Goal: Transaction & Acquisition: Purchase product/service

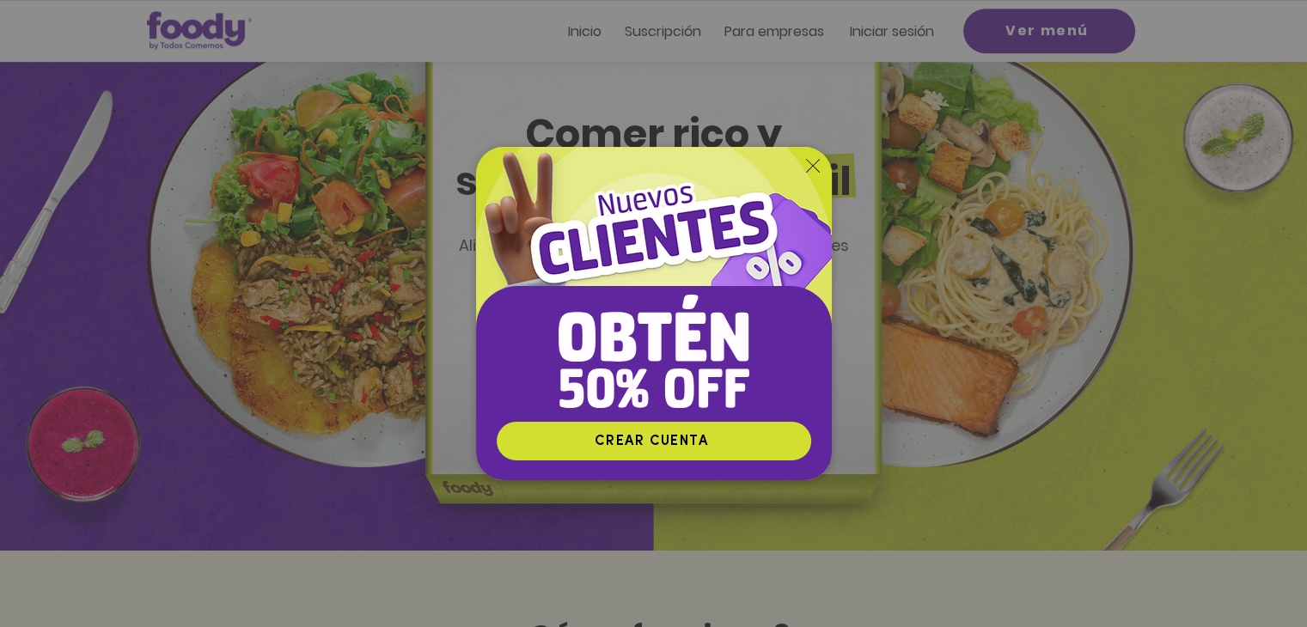
click at [815, 159] on icon "Volver al sitio" at bounding box center [813, 166] width 14 height 14
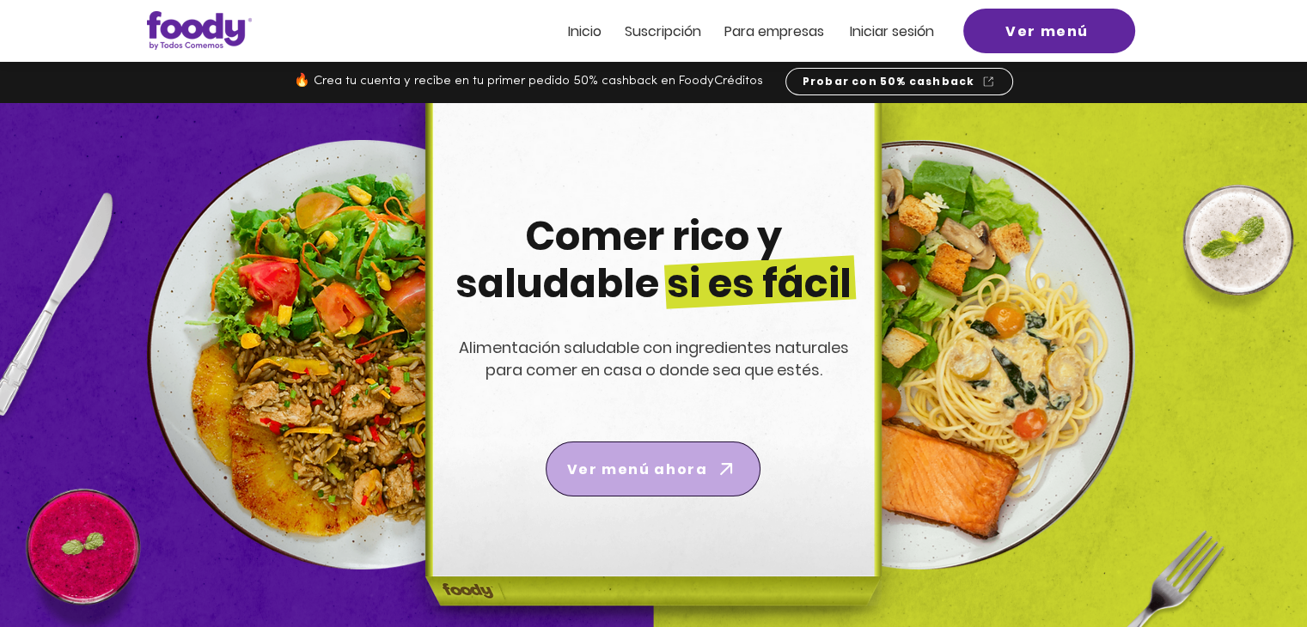
click at [674, 467] on span "Ver menú ahora" at bounding box center [637, 469] width 140 height 21
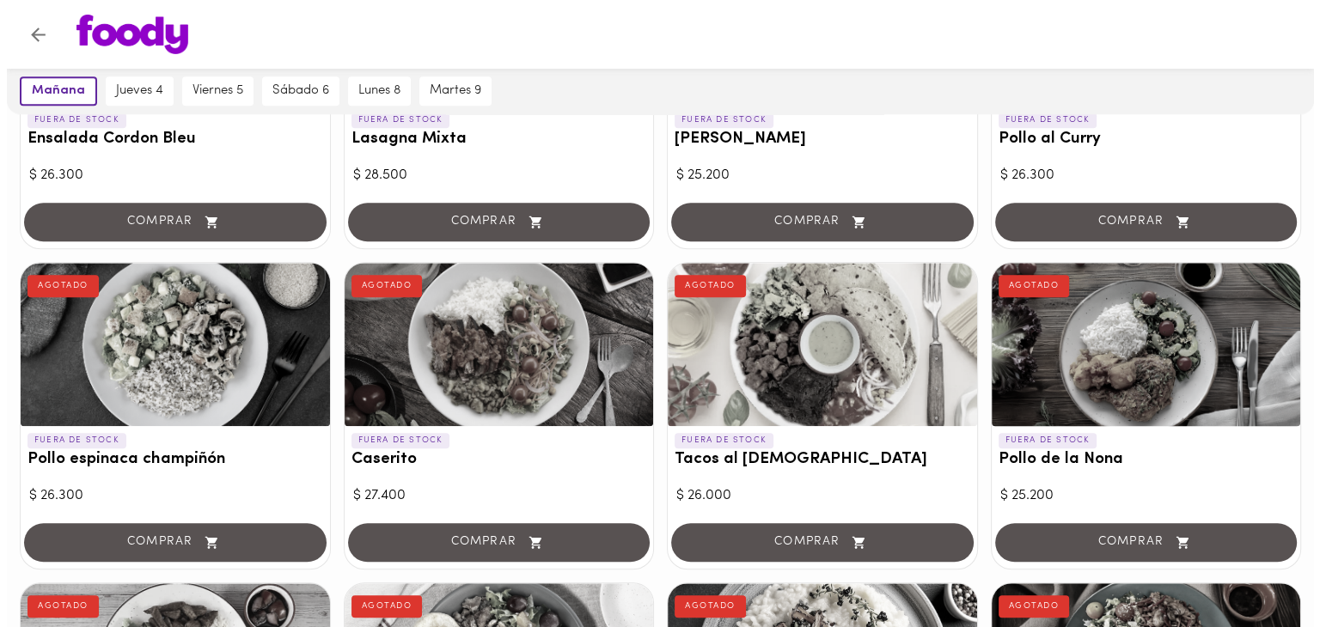
scroll to position [1282, 0]
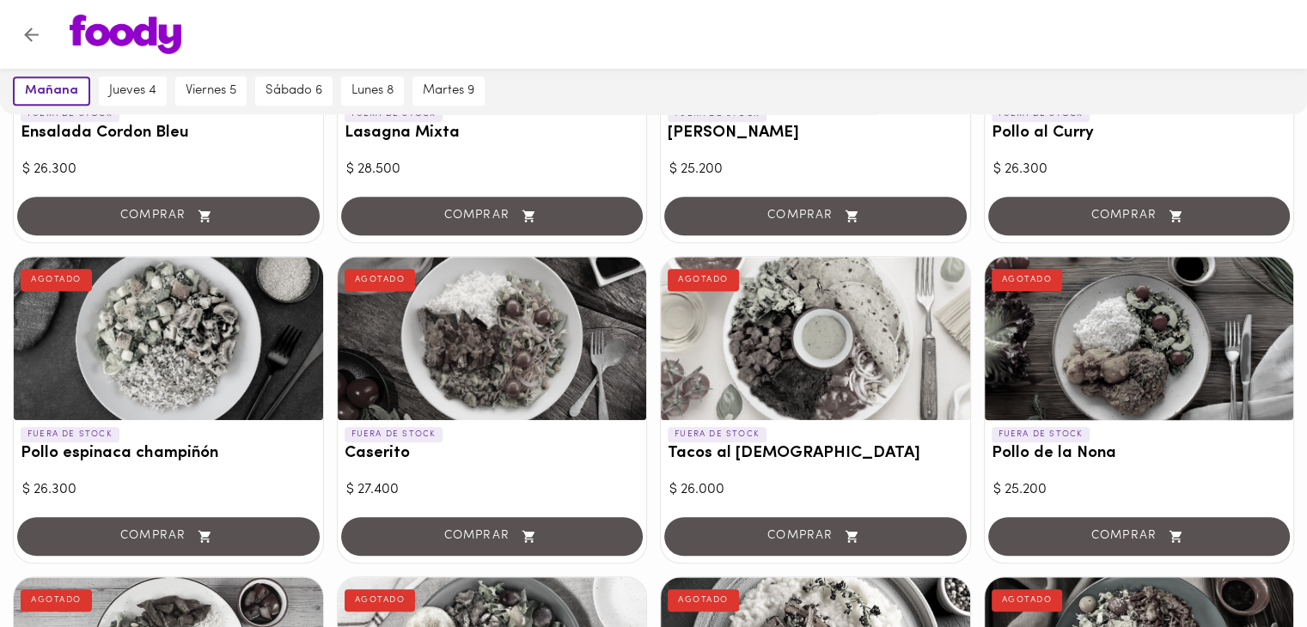
click at [1132, 362] on div at bounding box center [1139, 338] width 309 height 163
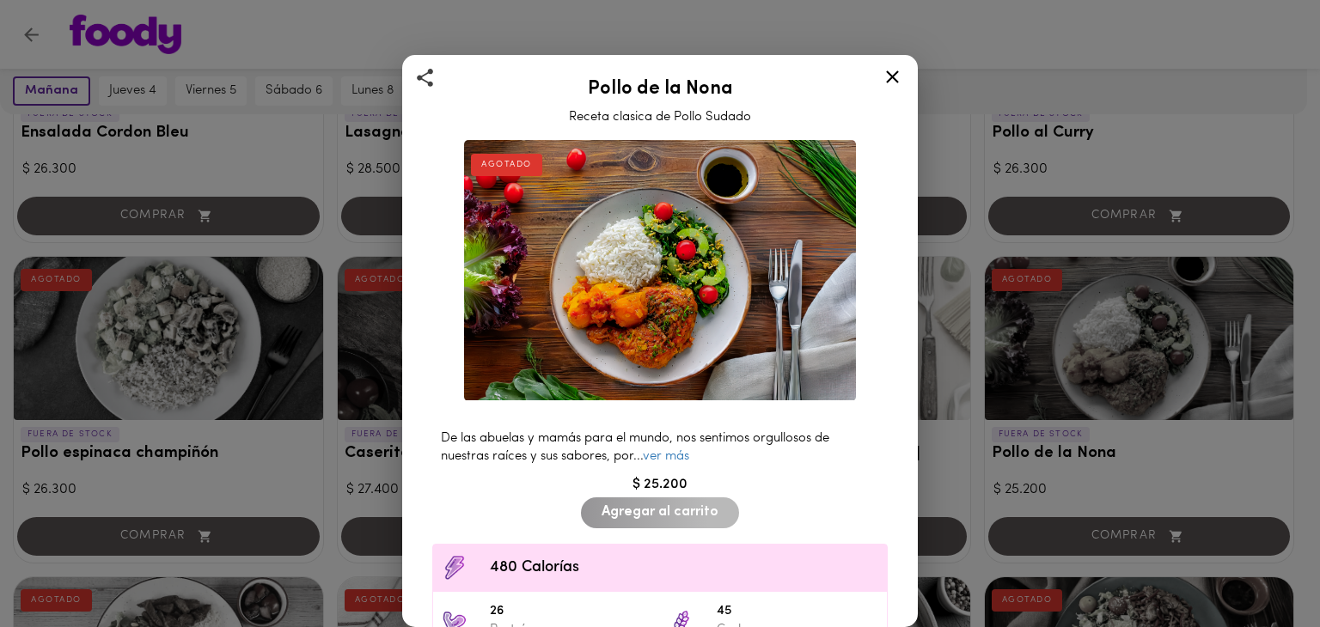
click at [667, 500] on div "Agregar al carrito" at bounding box center [659, 514] width 165 height 40
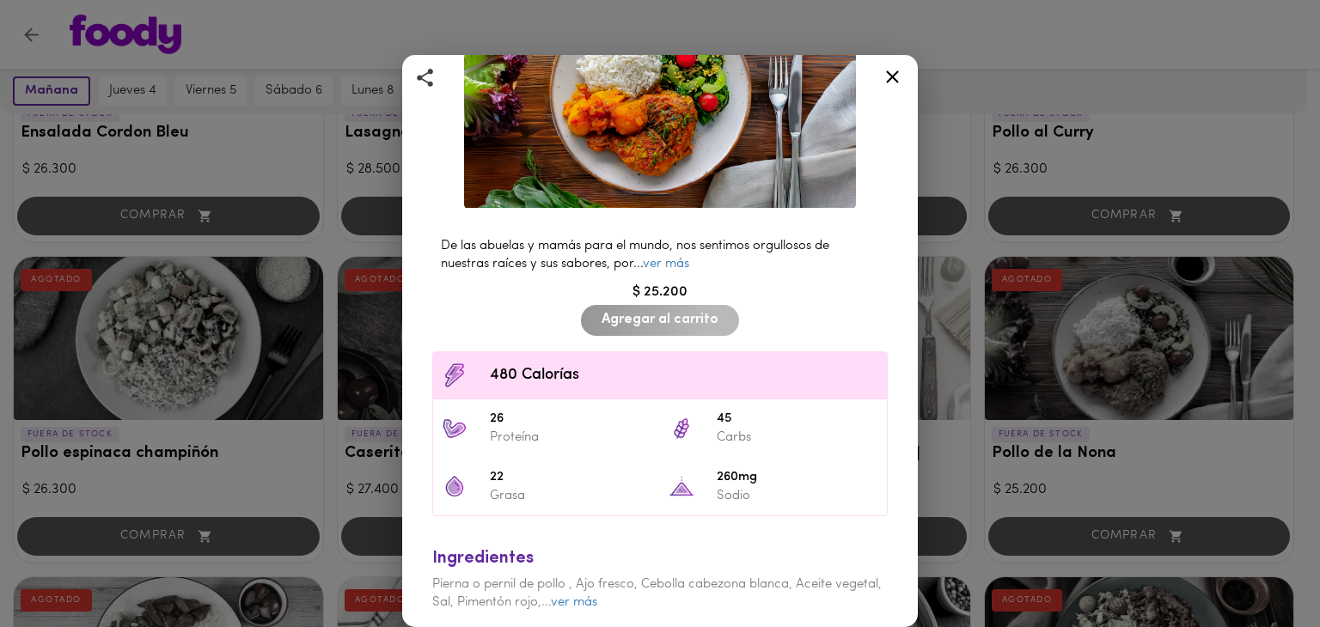
scroll to position [230, 0]
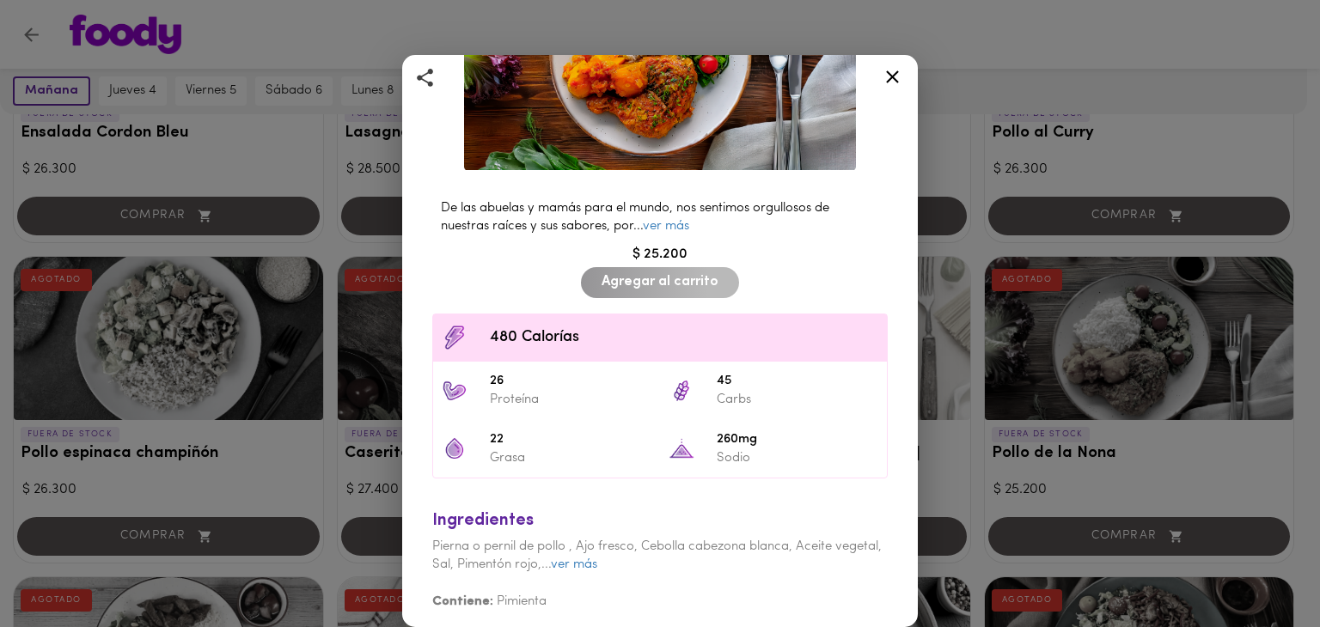
click at [896, 81] on icon at bounding box center [892, 76] width 21 height 21
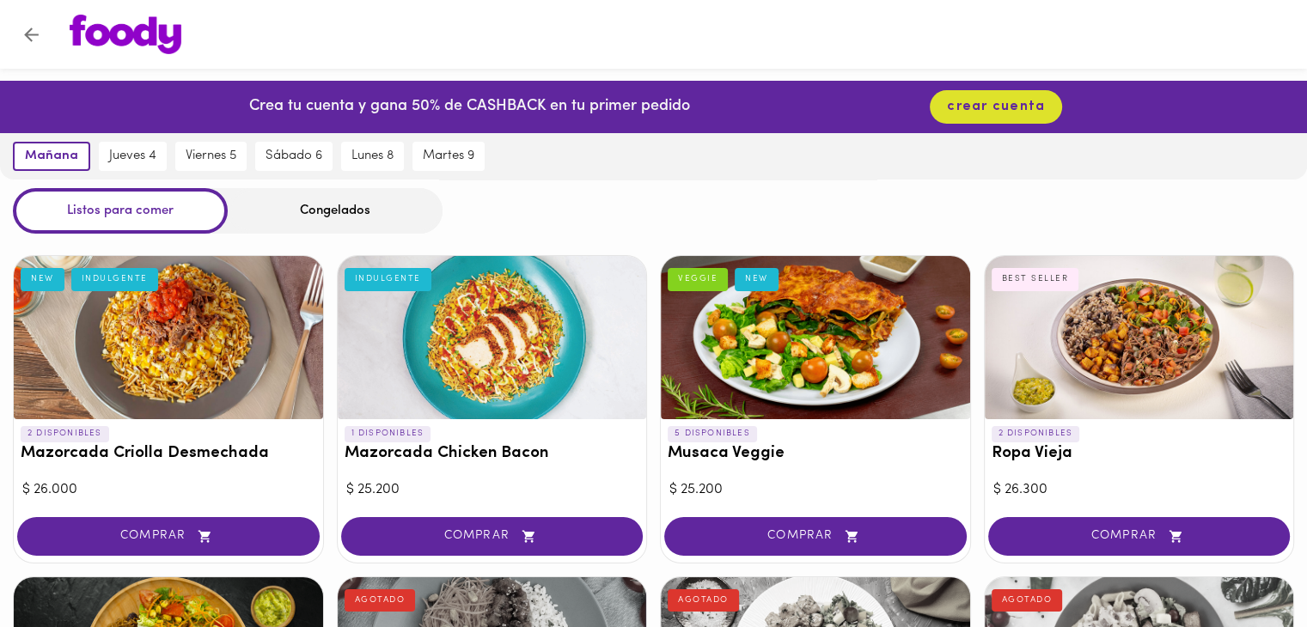
click at [375, 204] on div "Congelados" at bounding box center [335, 211] width 215 height 46
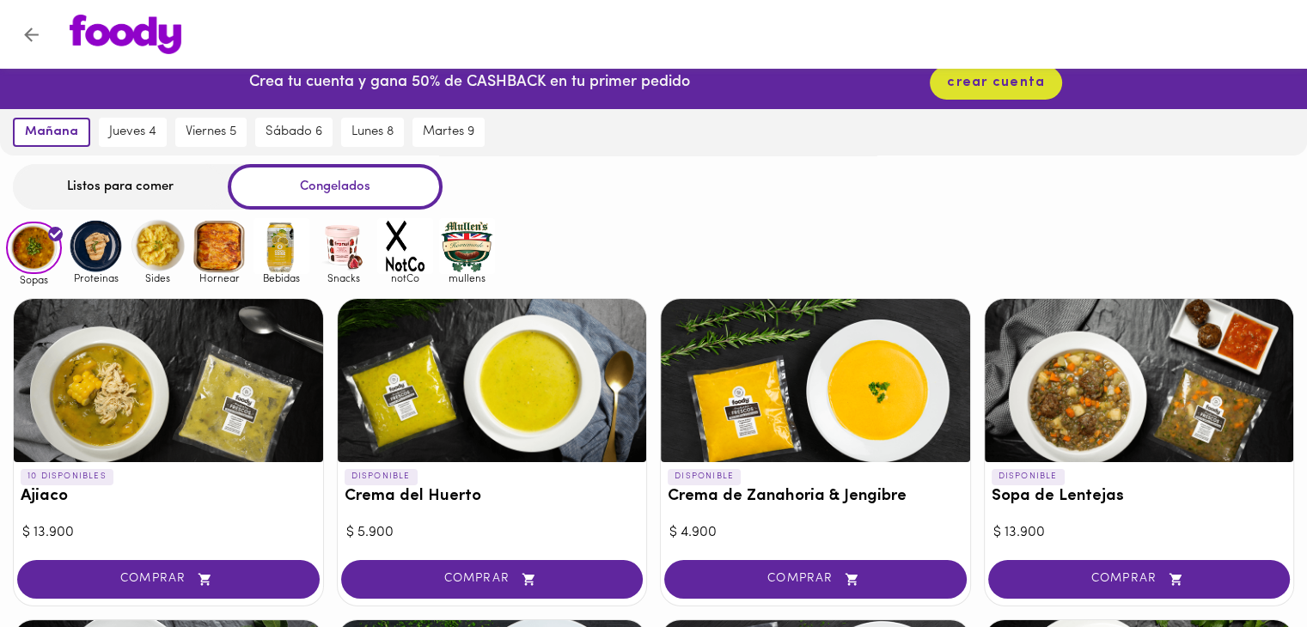
scroll to position [18, 0]
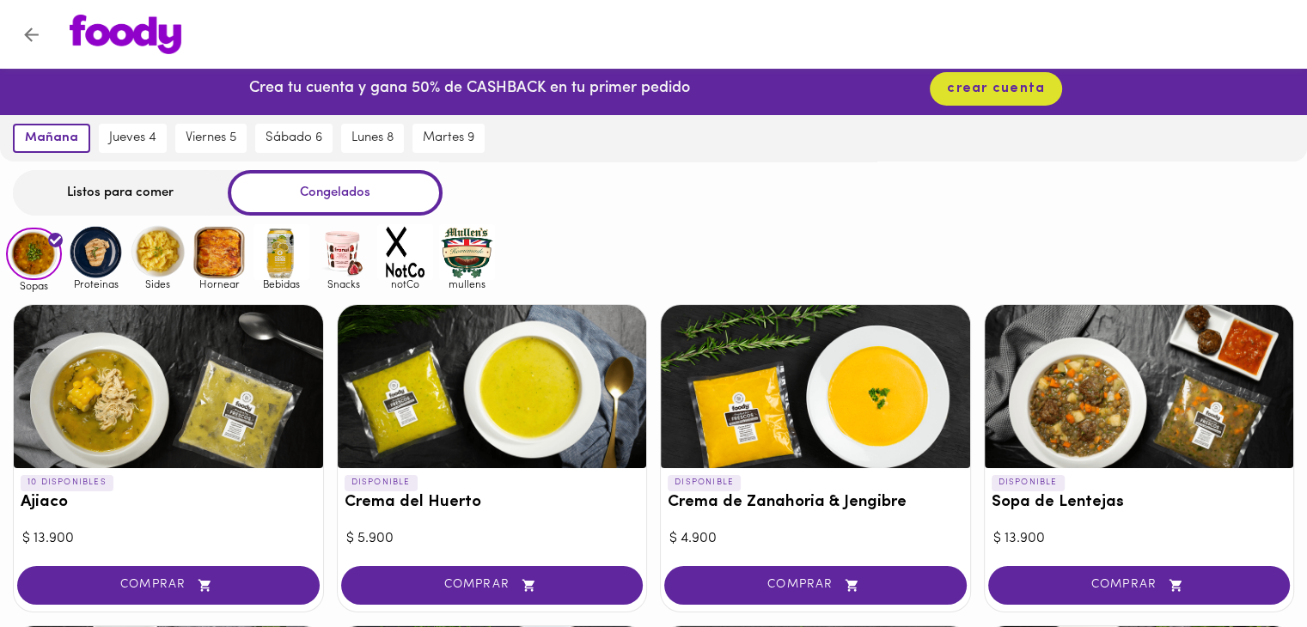
click at [93, 264] on img at bounding box center [96, 252] width 56 height 56
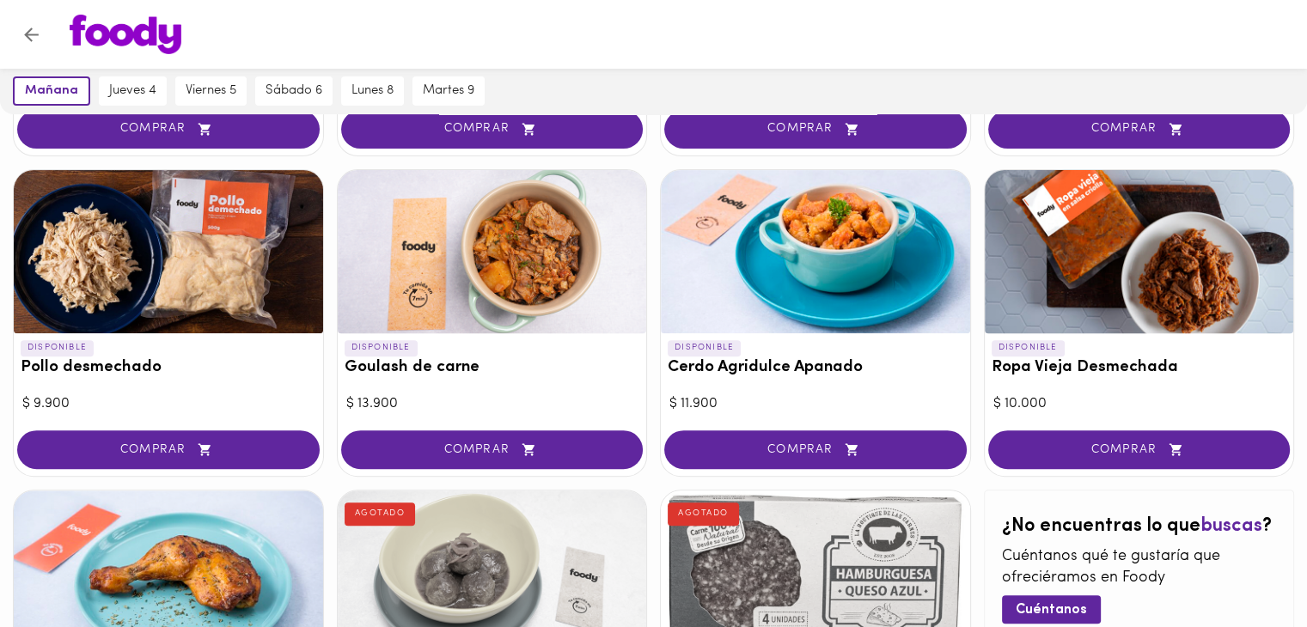
scroll to position [492, 0]
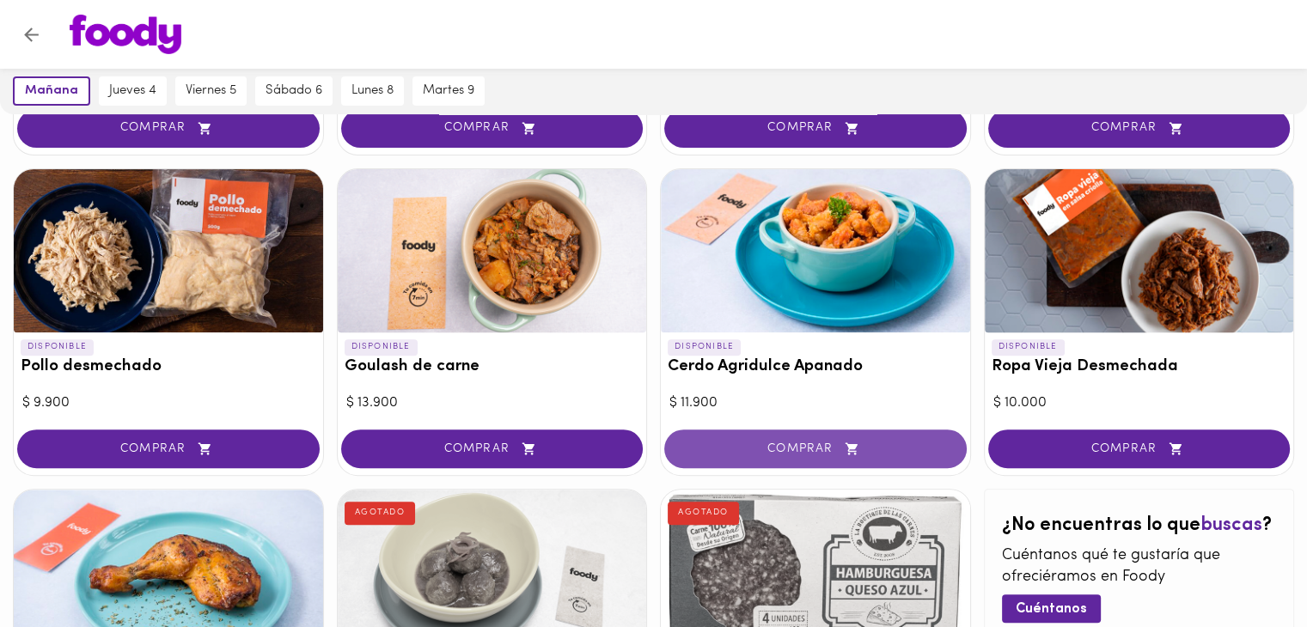
click at [775, 442] on span "COMPRAR" at bounding box center [815, 449] width 259 height 15
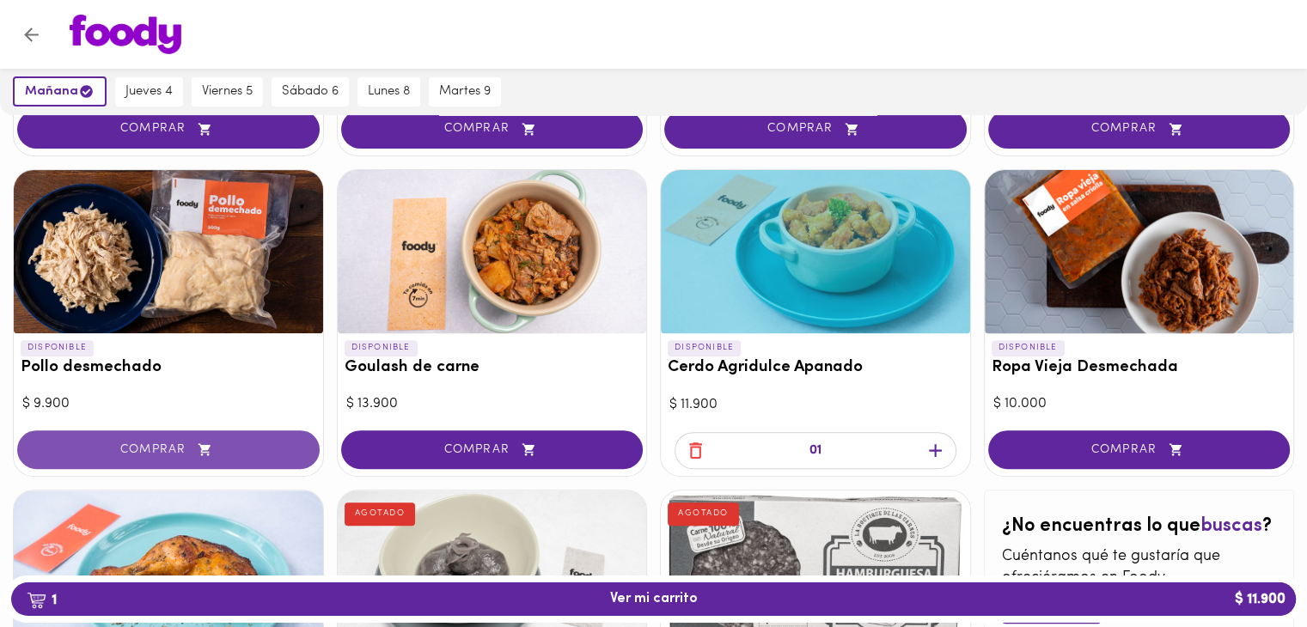
click at [217, 450] on span "COMPRAR" at bounding box center [168, 449] width 259 height 15
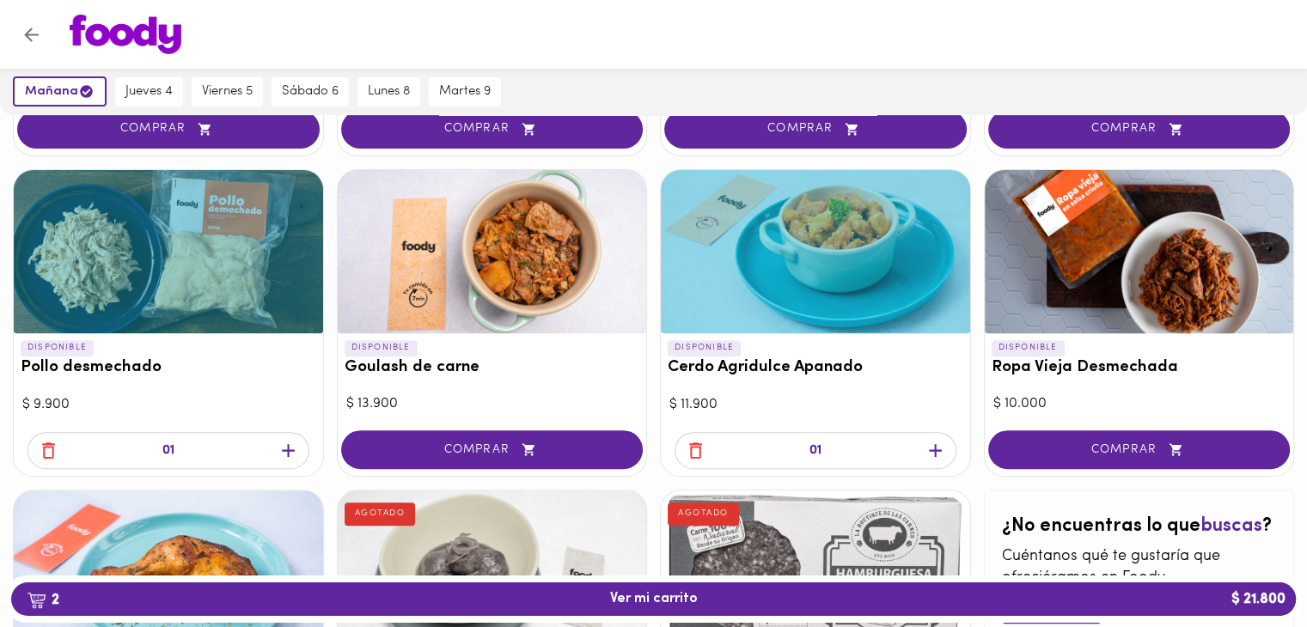
scroll to position [778, 0]
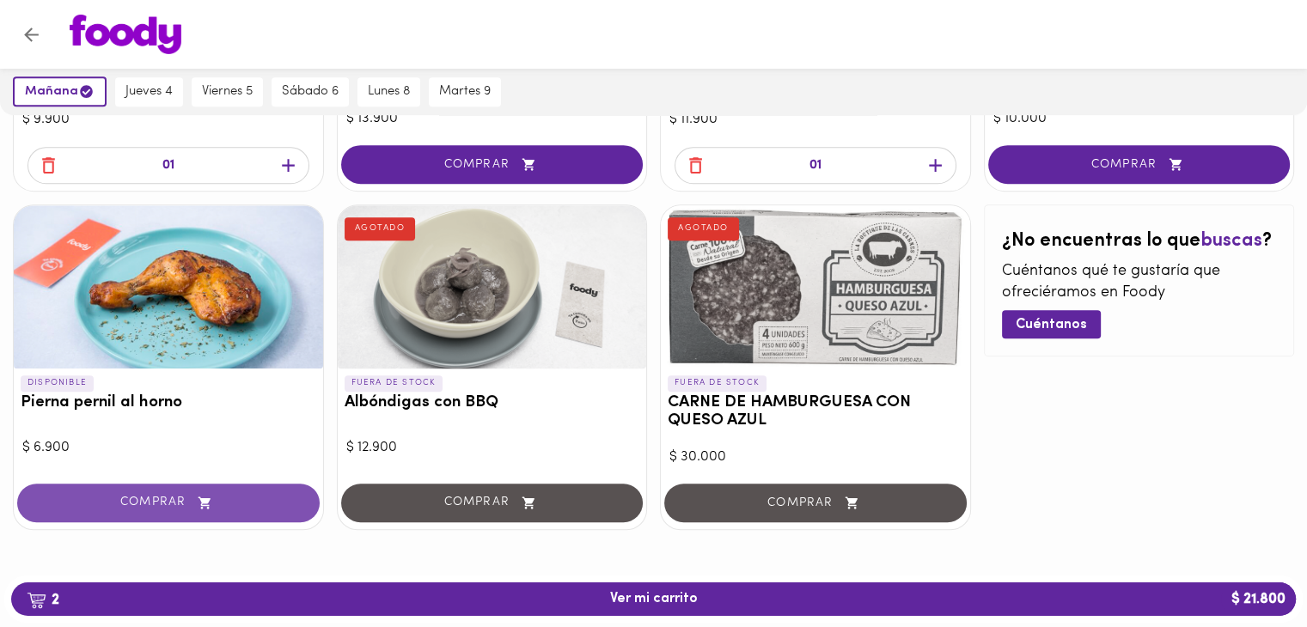
click at [176, 501] on span "COMPRAR" at bounding box center [168, 503] width 259 height 15
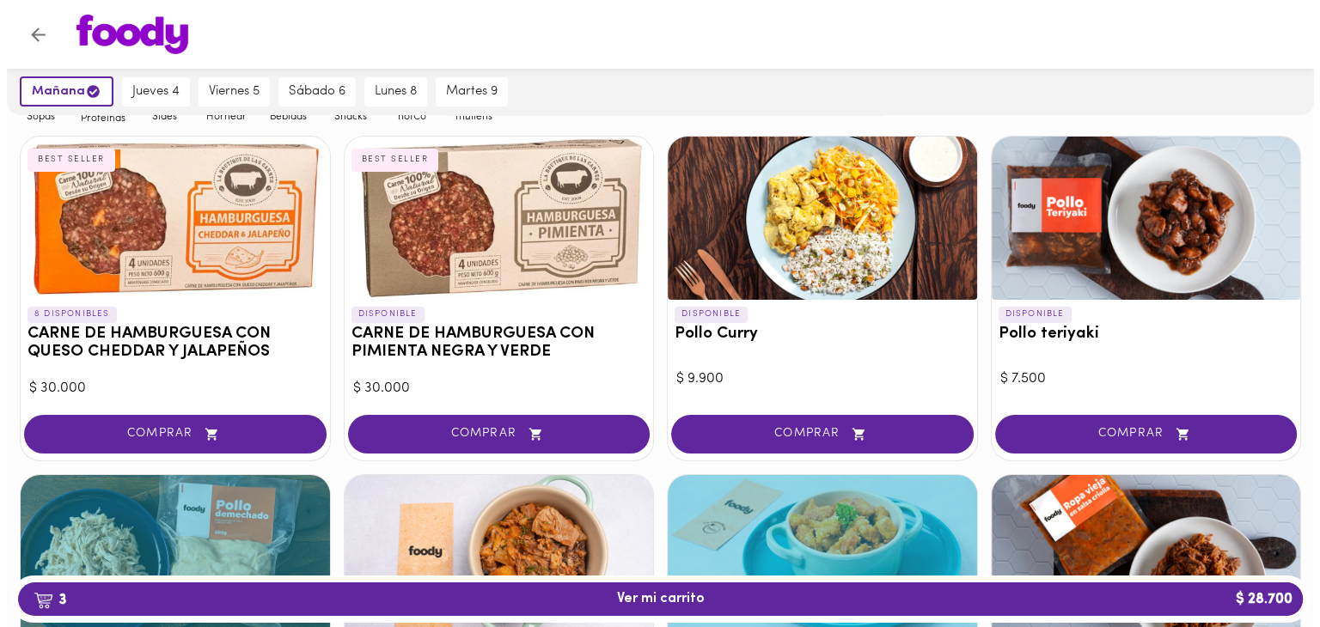
scroll to position [186, 0]
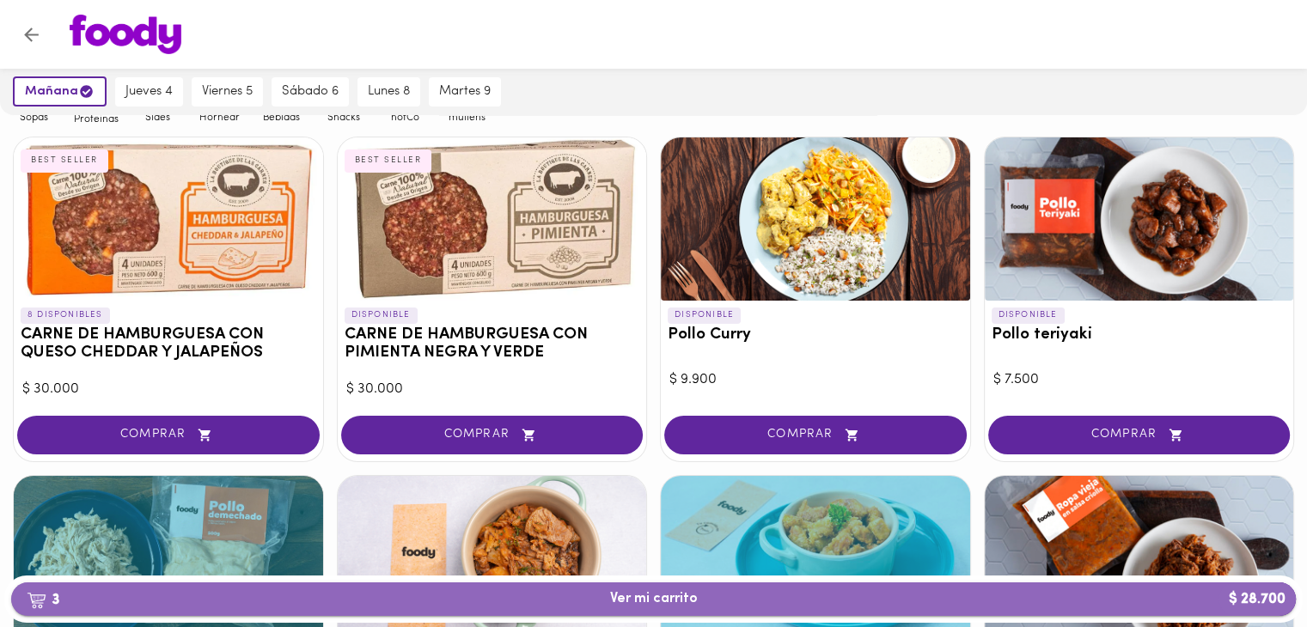
click at [660, 606] on span "3 Ver mi carrito $ 28.700" at bounding box center [654, 599] width 88 height 16
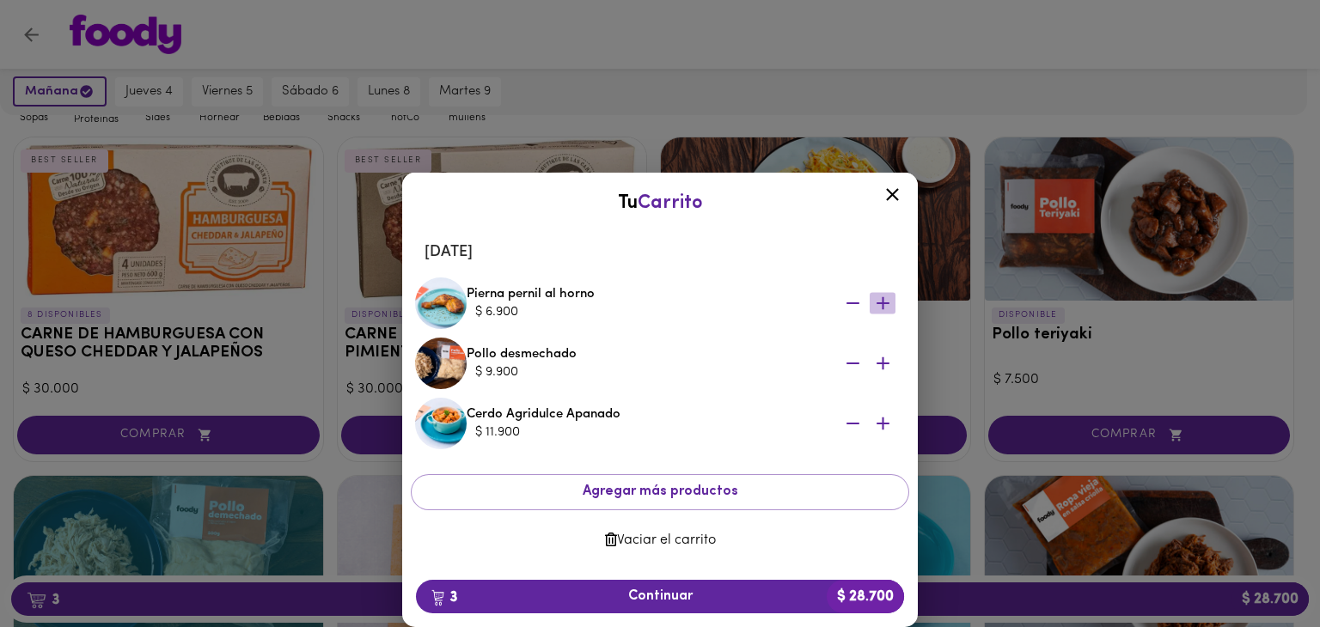
click at [890, 302] on icon "button" at bounding box center [882, 303] width 21 height 21
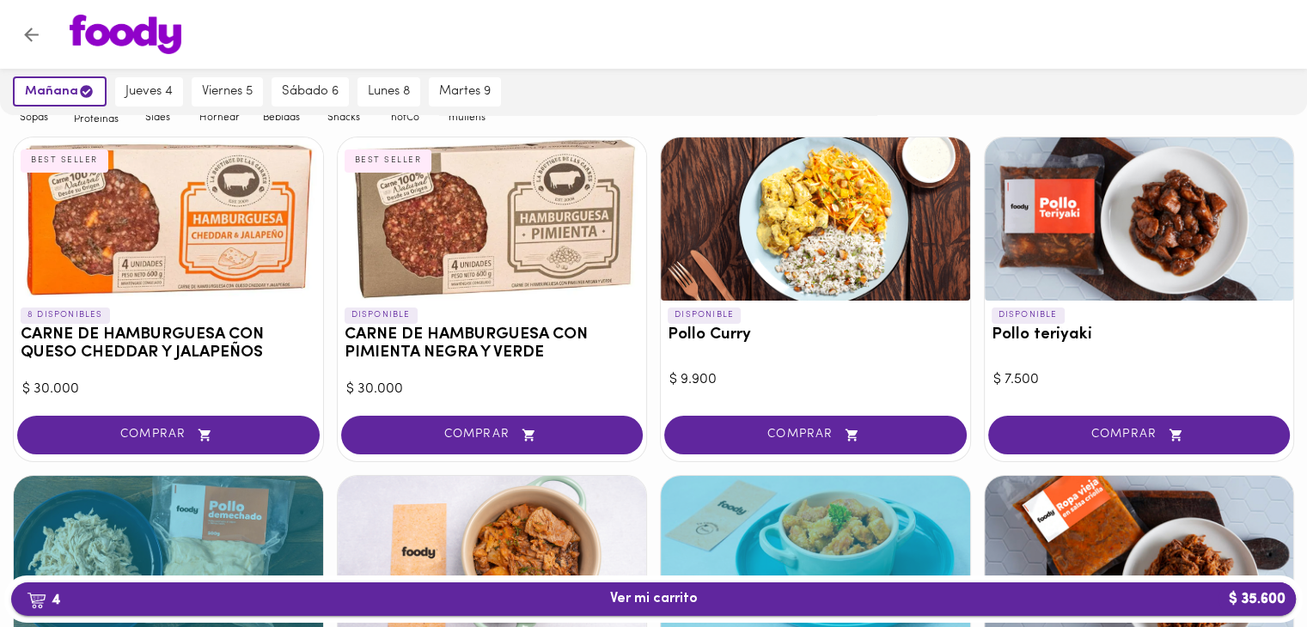
click at [897, 602] on span "4 Ver mi carrito $ 35.600" at bounding box center [653, 599] width 1257 height 16
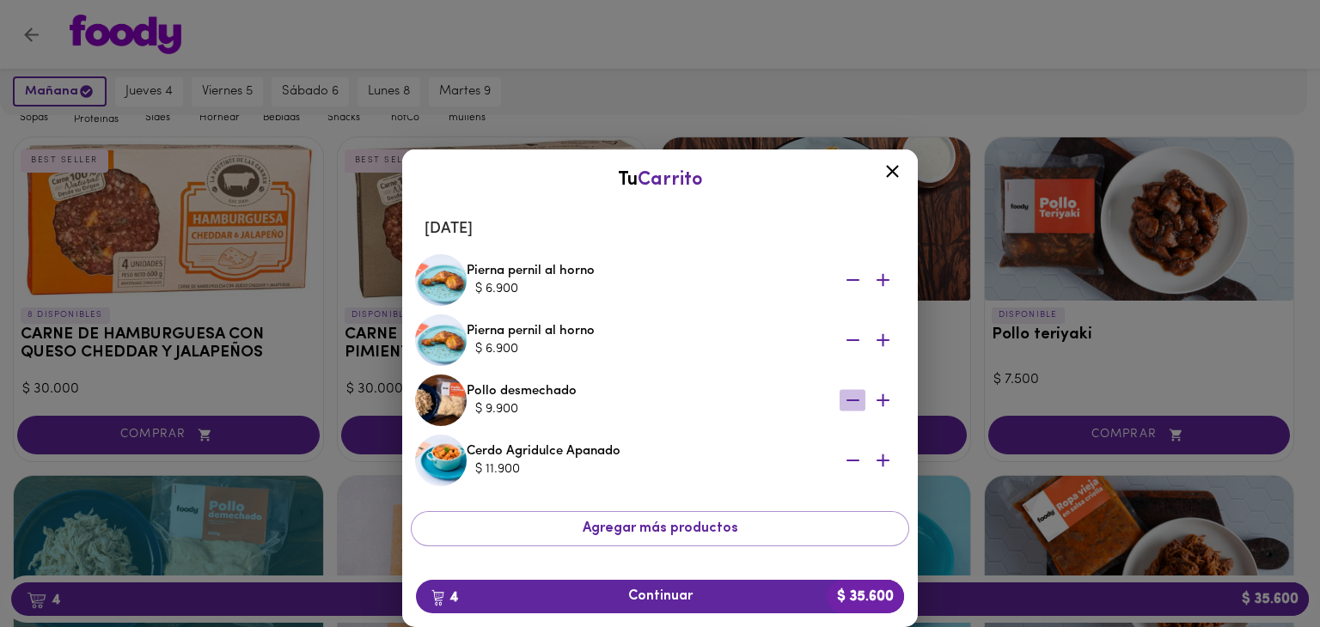
click at [842, 403] on icon "button" at bounding box center [852, 399] width 21 height 21
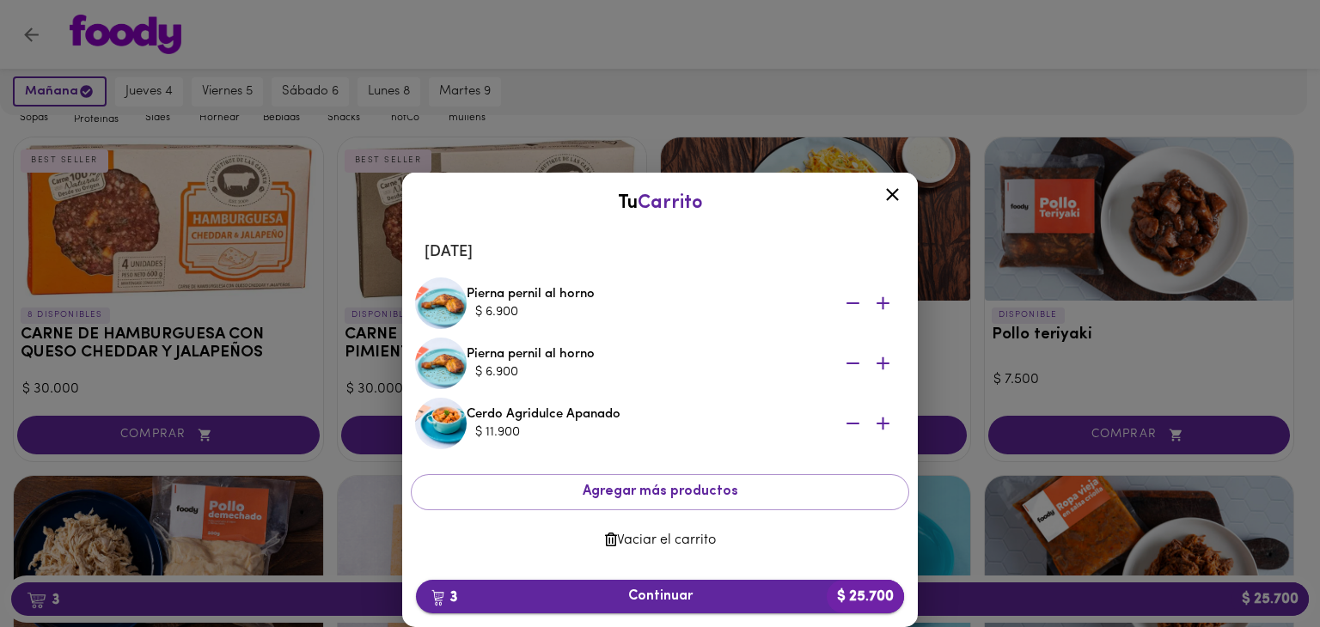
click at [729, 597] on span "3 Continuar $ 25.700" at bounding box center [660, 597] width 461 height 16
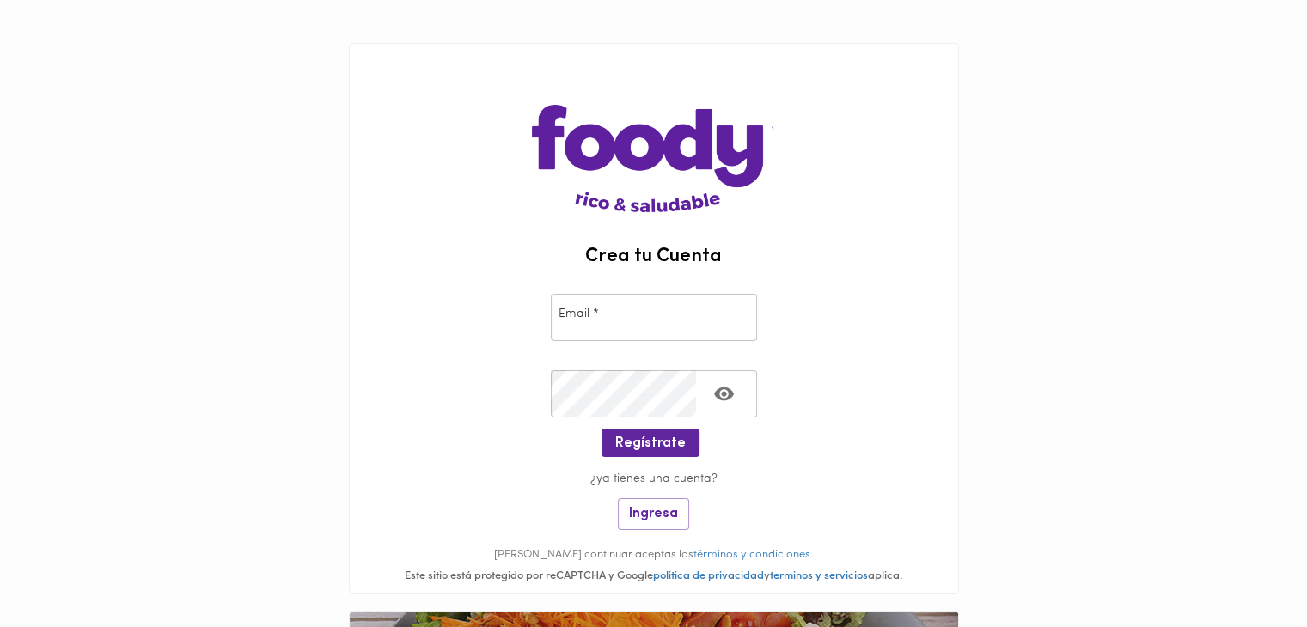
click at [646, 343] on div "Email * Email *" at bounding box center [653, 318] width 215 height 56
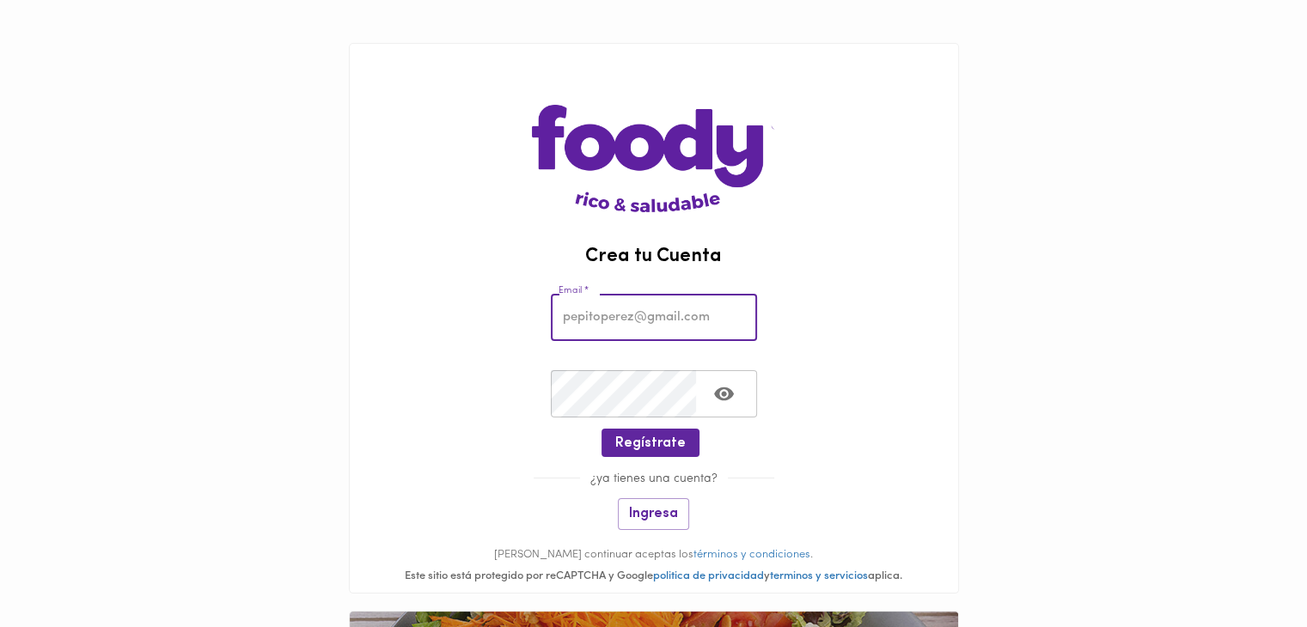
click at [629, 311] on input "email" at bounding box center [654, 317] width 206 height 47
type input "zuque.thulla@gmail.com"
click at [656, 516] on span "Ingresa" at bounding box center [653, 514] width 49 height 16
click at [619, 323] on input "email" at bounding box center [654, 317] width 206 height 47
type input "zuque.thulla@gmail.com"
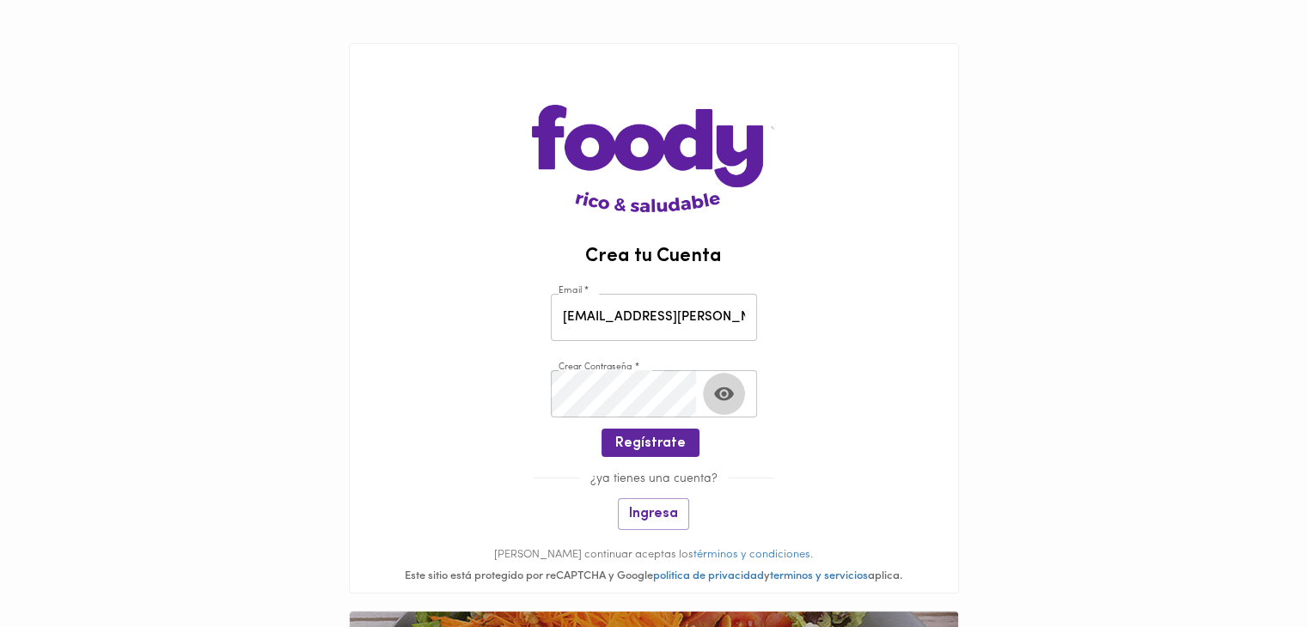
click at [728, 395] on icon "Toggle password visibility" at bounding box center [724, 395] width 20 height 14
click at [669, 443] on span "Regístrate" at bounding box center [650, 444] width 70 height 16
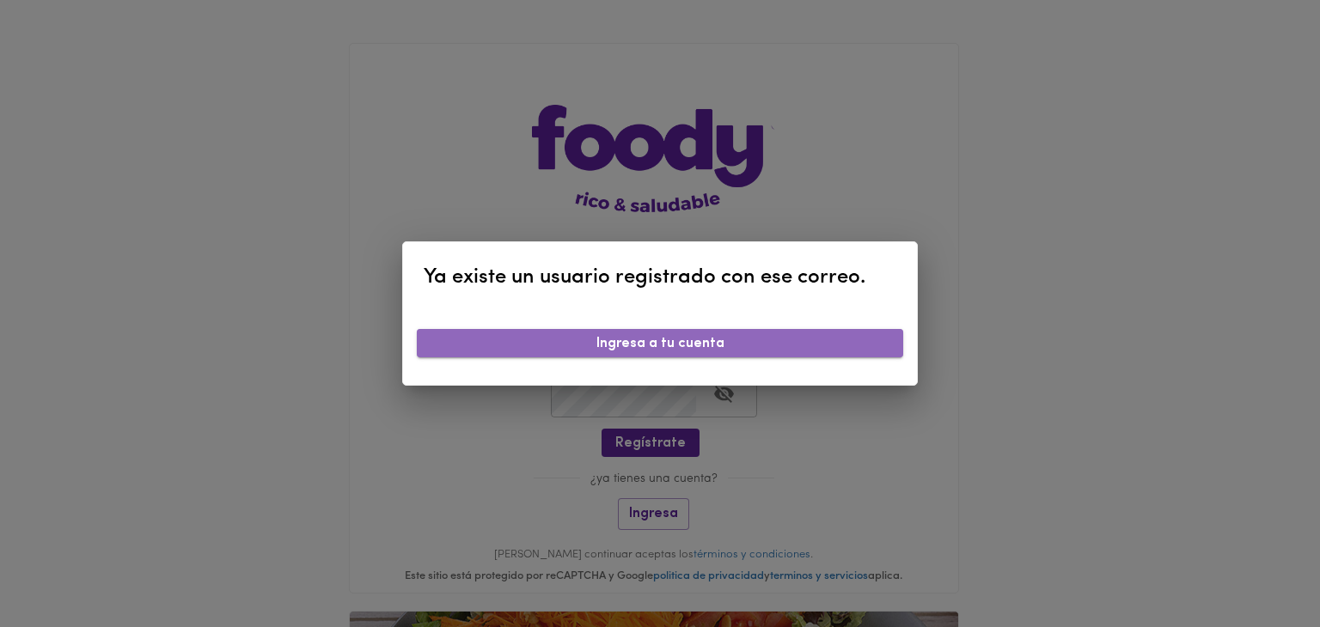
click at [662, 343] on span "Ingresa a tu cuenta" at bounding box center [659, 344] width 459 height 16
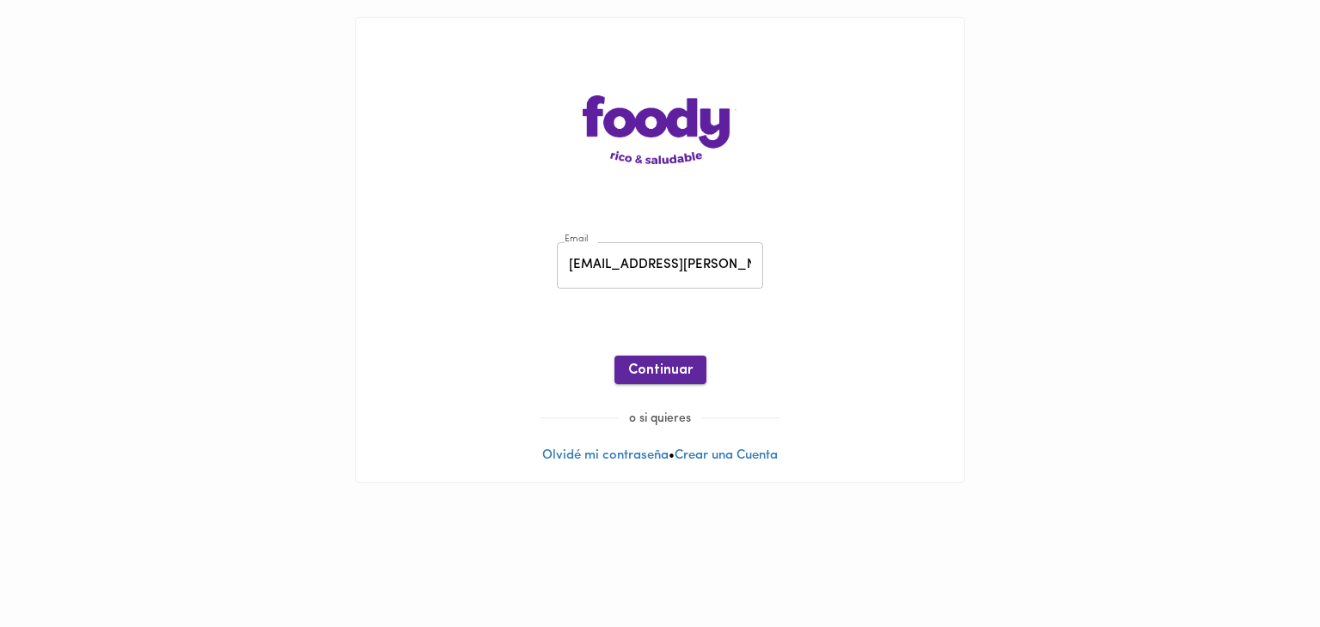
click at [679, 372] on span "Continuar" at bounding box center [660, 371] width 64 height 16
click at [679, 372] on span "Ingresar" at bounding box center [660, 371] width 54 height 16
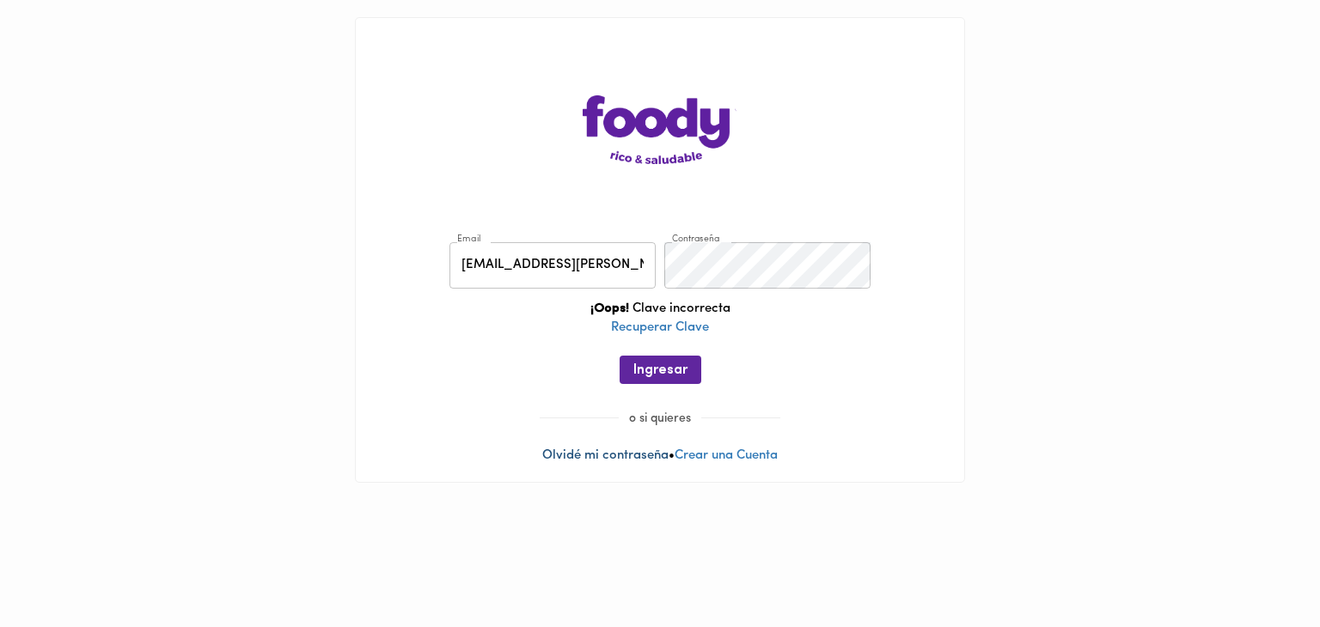
click at [618, 461] on link "Olvidé mi contraseña" at bounding box center [605, 455] width 126 height 13
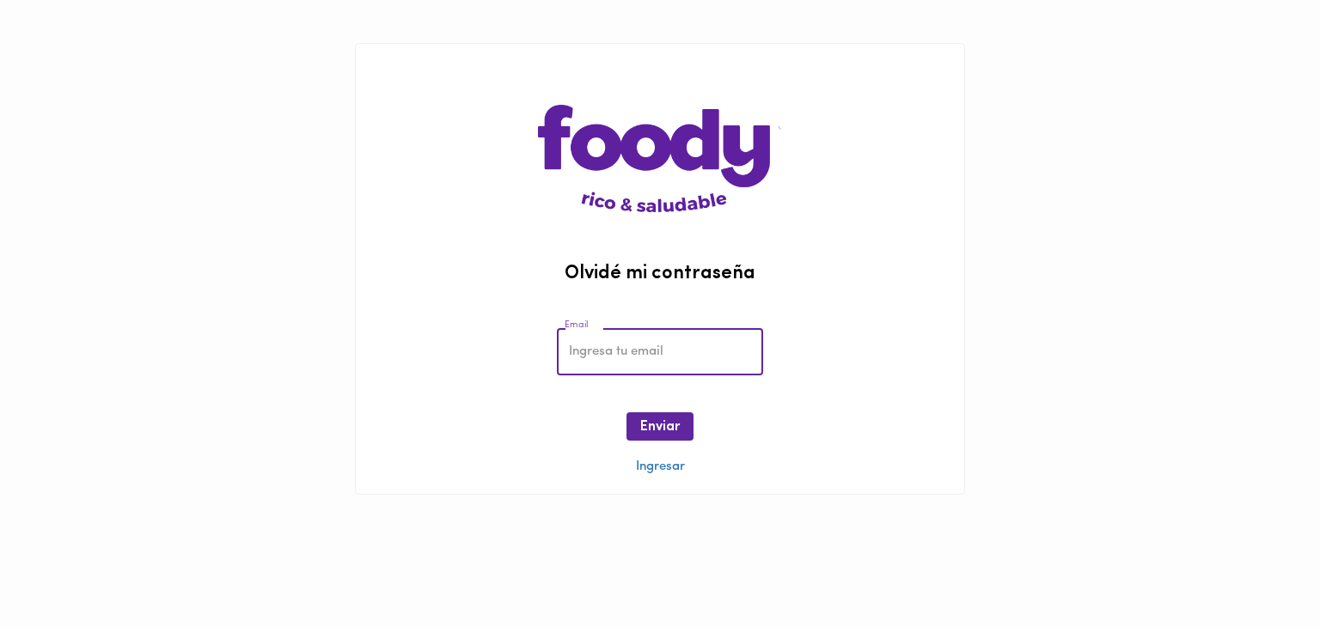
click at [630, 355] on input "email" at bounding box center [660, 351] width 206 height 47
type input "zuque.thulla@gmail.com"
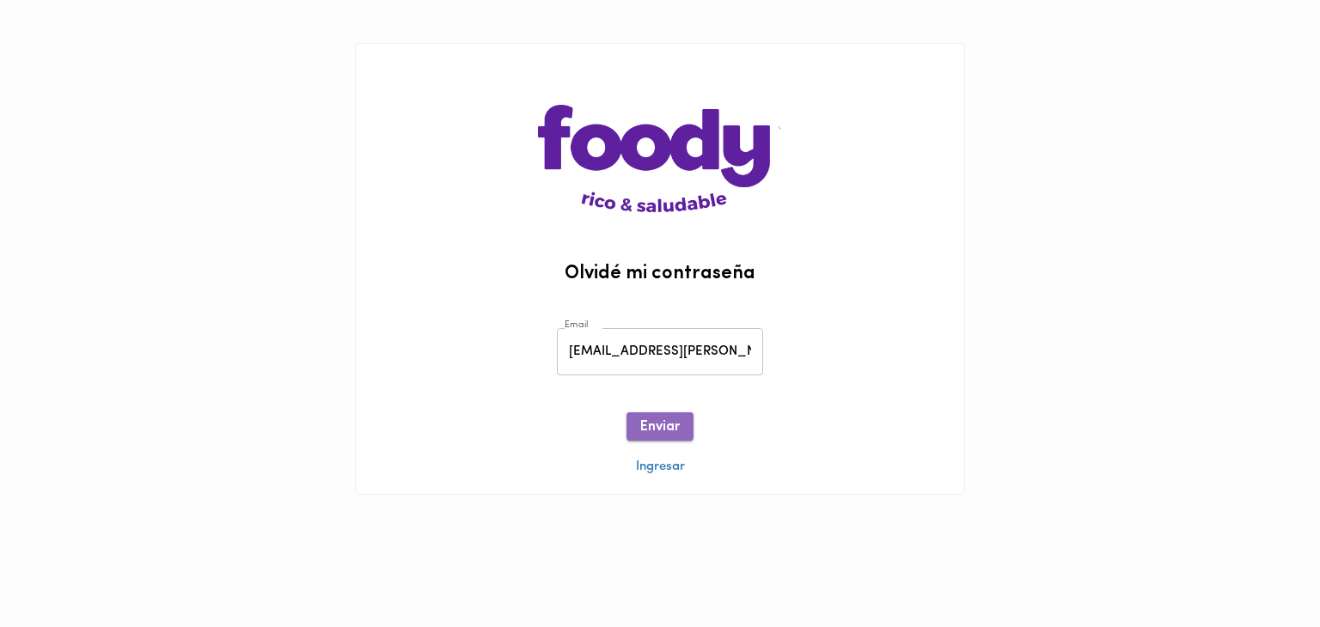
click at [656, 427] on span "Enviar" at bounding box center [660, 427] width 40 height 16
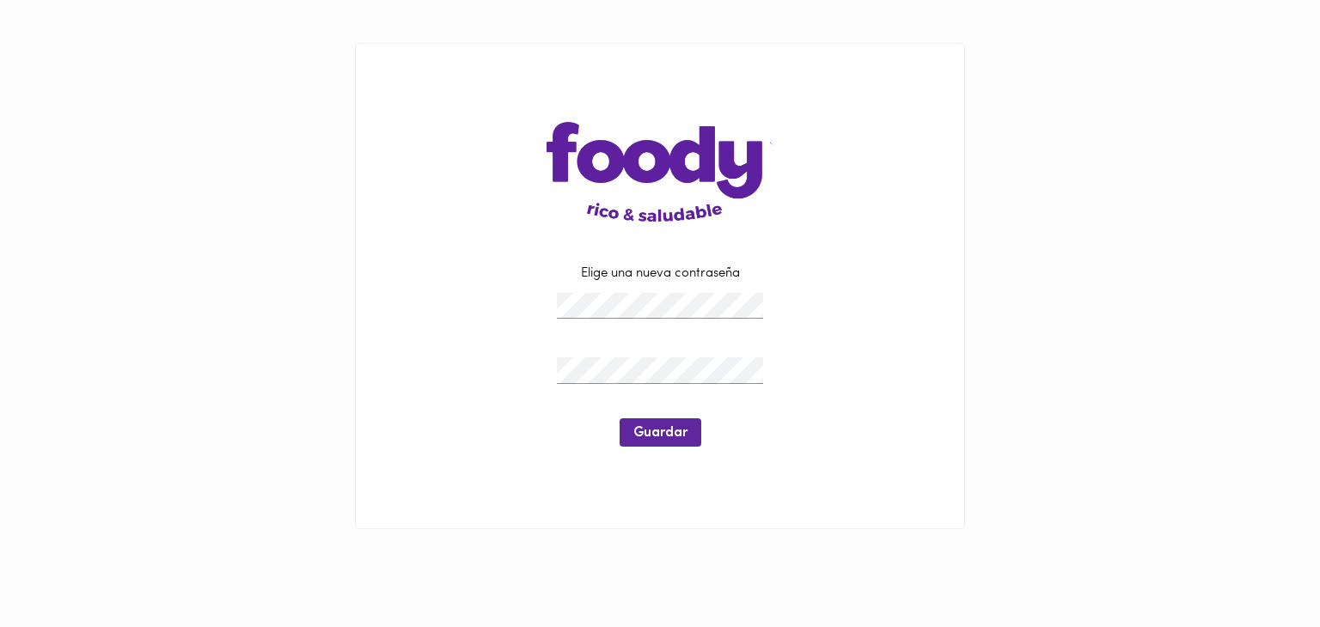
click at [589, 425] on div "Elige una nueva contraseña Guardar" at bounding box center [659, 364] width 479 height 199
click at [687, 426] on button "Guardar" at bounding box center [660, 432] width 82 height 28
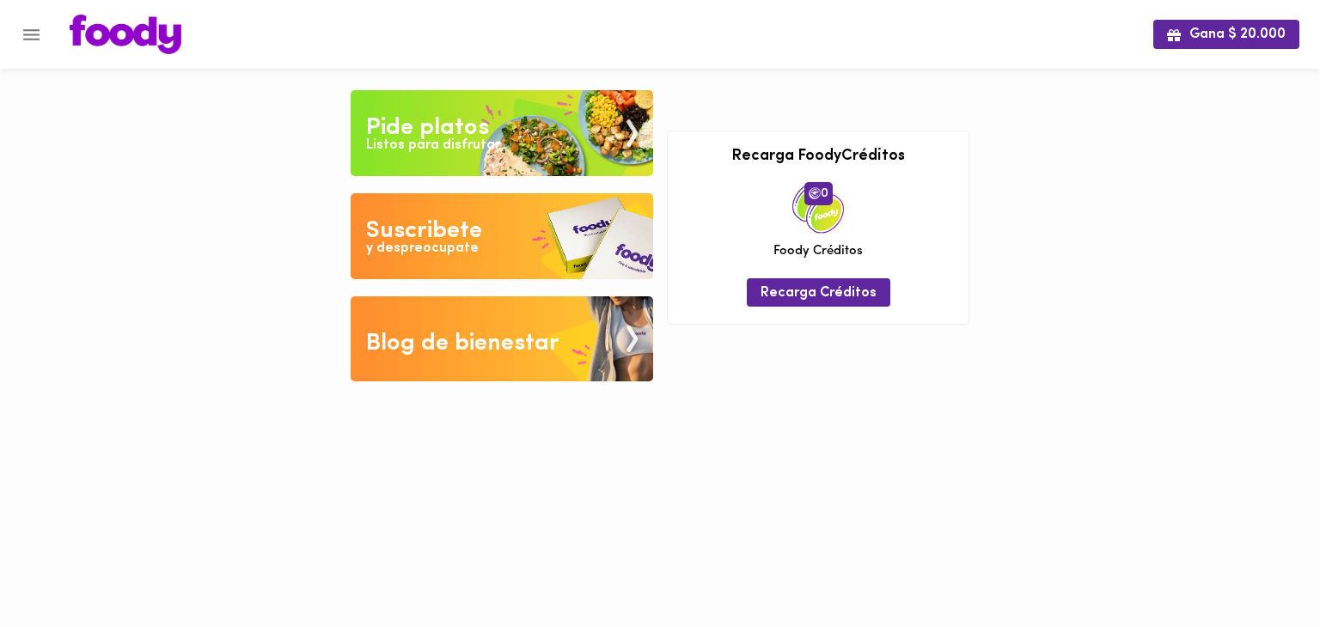
click at [533, 106] on img at bounding box center [502, 133] width 302 height 86
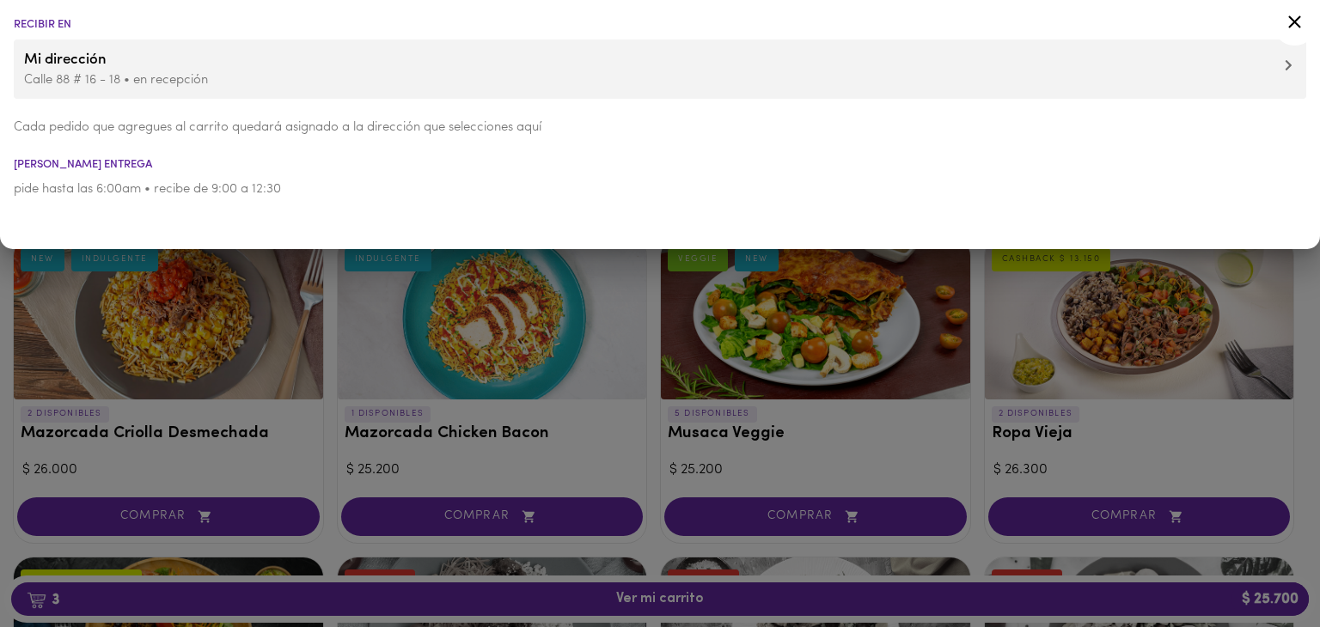
click at [723, 290] on div at bounding box center [660, 313] width 1320 height 627
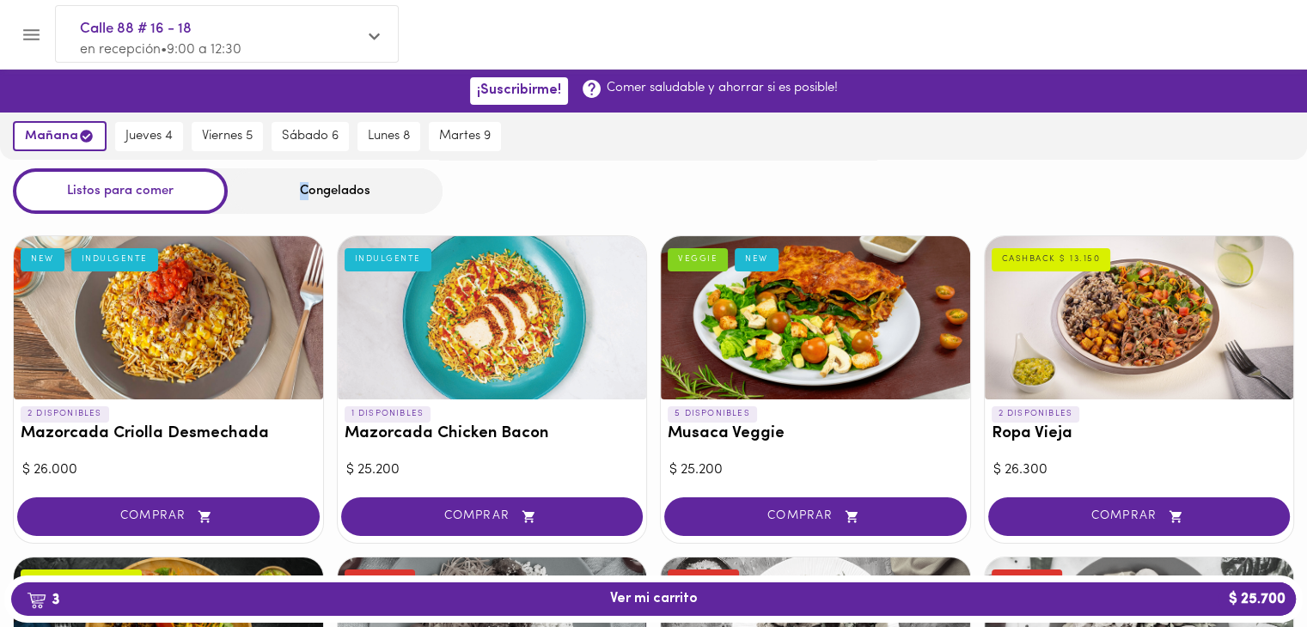
click at [304, 200] on div "Congelados" at bounding box center [335, 191] width 215 height 46
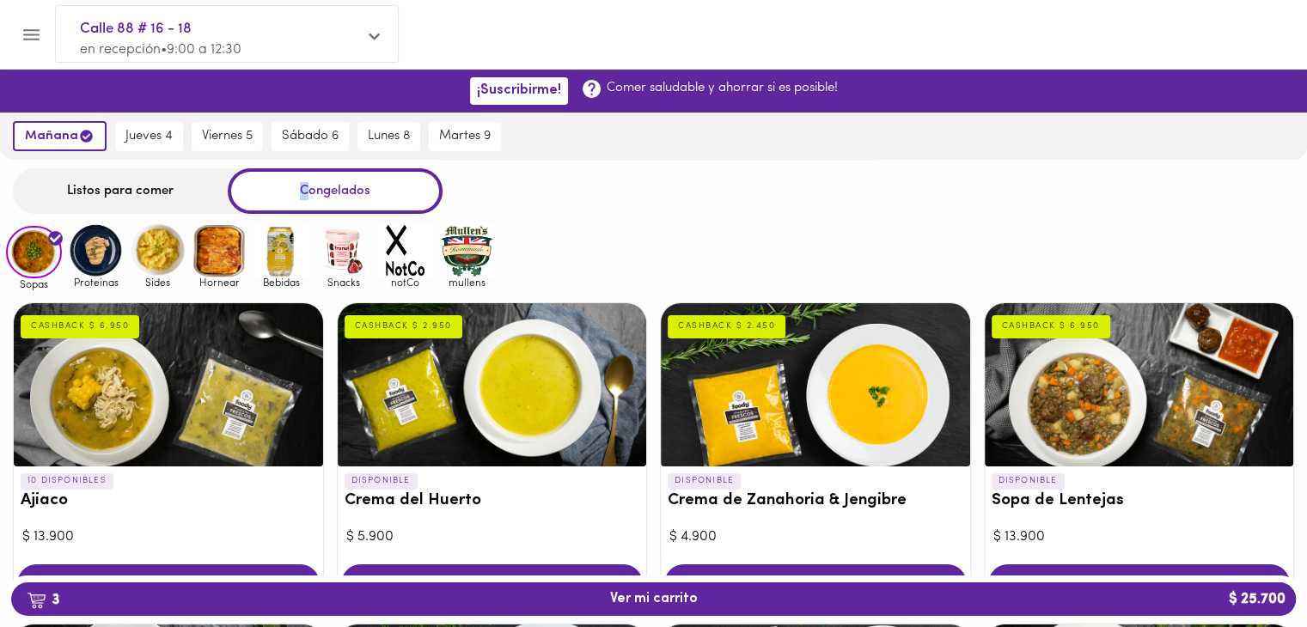
click at [102, 248] on img at bounding box center [96, 251] width 56 height 56
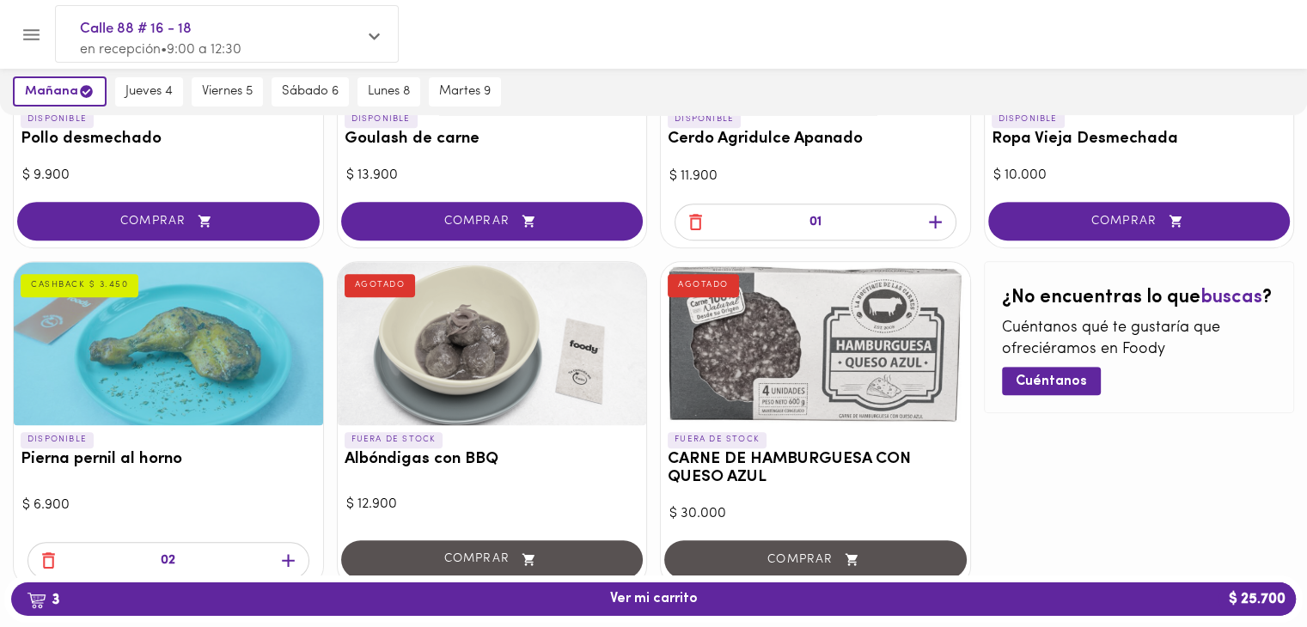
scroll to position [757, 0]
